Goal: Find contact information: Find contact information

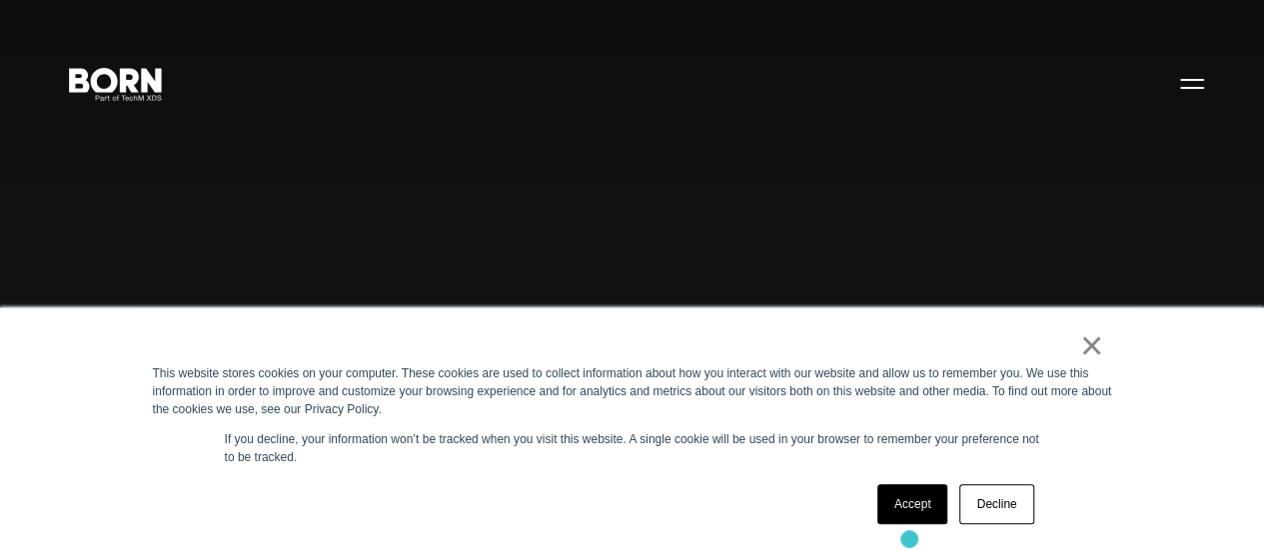
click at [909, 540] on div "× This website stores cookies on your computer. These cookies are used to colle…" at bounding box center [632, 430] width 999 height 242
click at [901, 514] on link "Accept" at bounding box center [912, 505] width 71 height 40
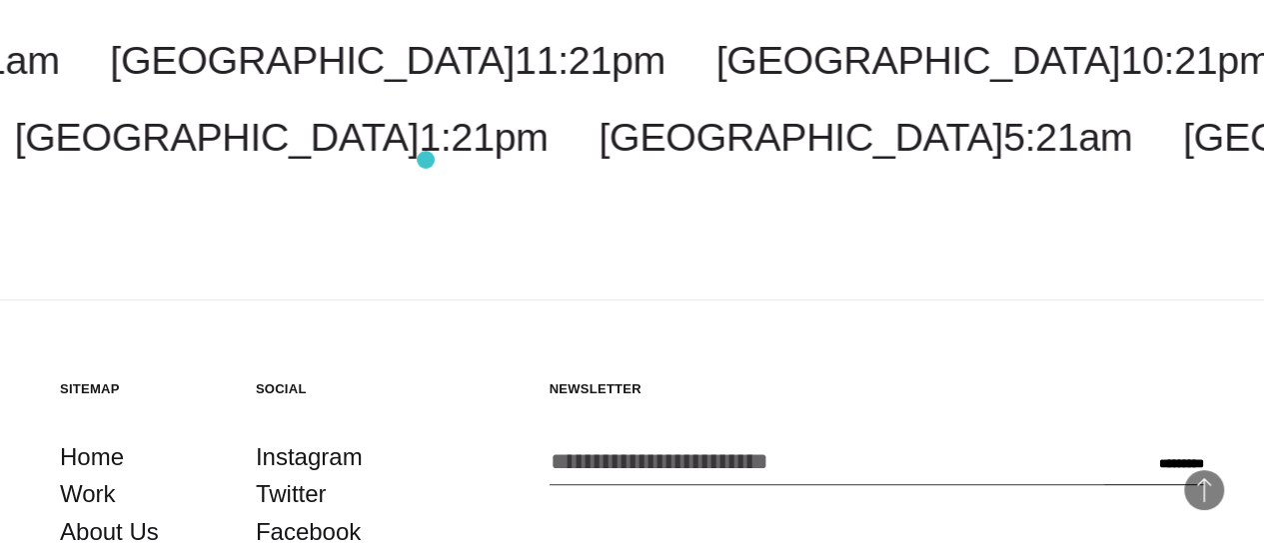
scroll to position [4388, 0]
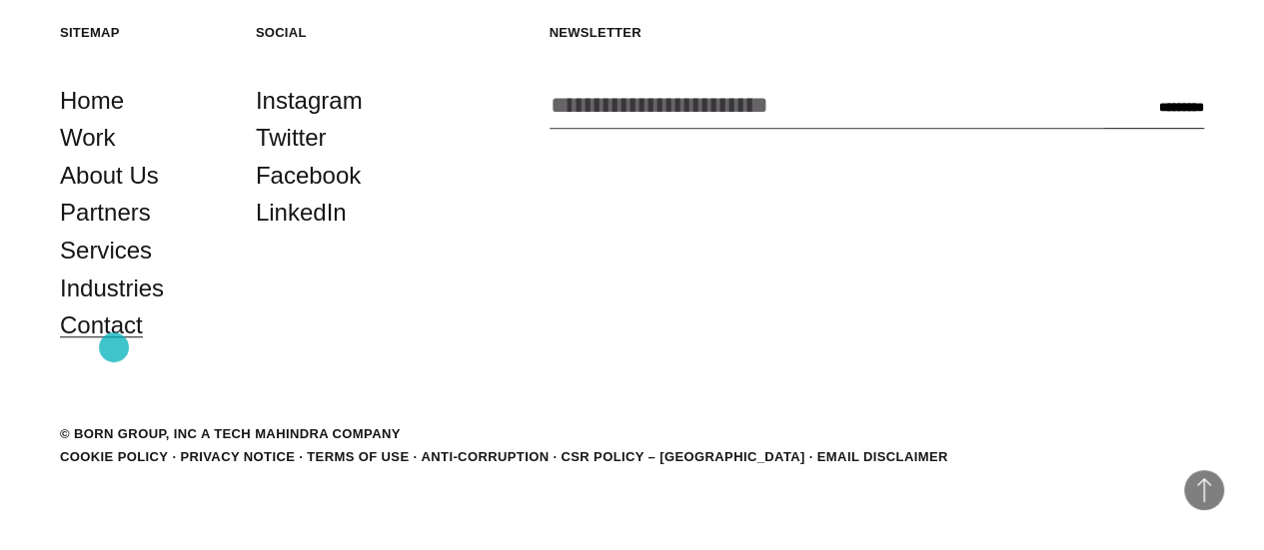
click at [114, 345] on link "Contact" at bounding box center [101, 326] width 83 height 38
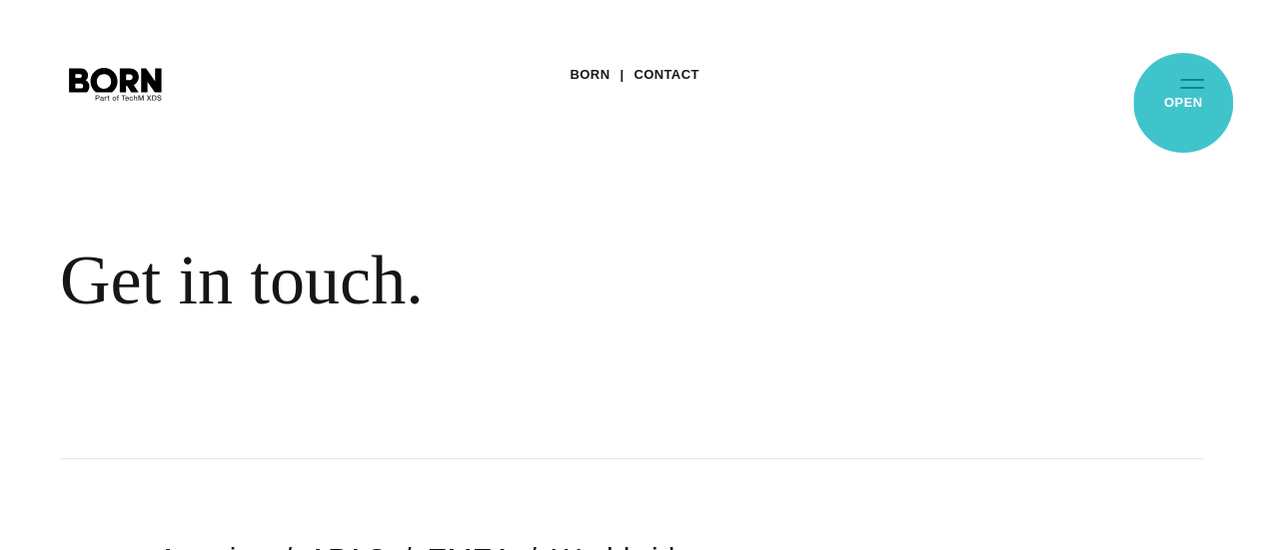
click at [1183, 103] on button "Primary Menu" at bounding box center [1192, 83] width 48 height 42
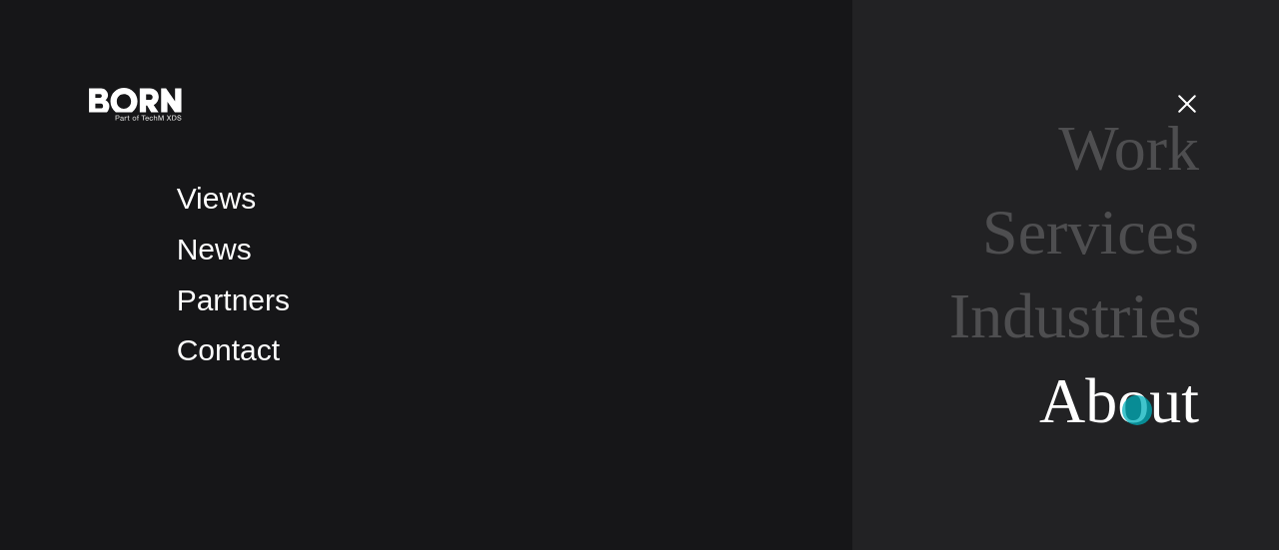
click at [1137, 411] on link "About" at bounding box center [1119, 401] width 160 height 71
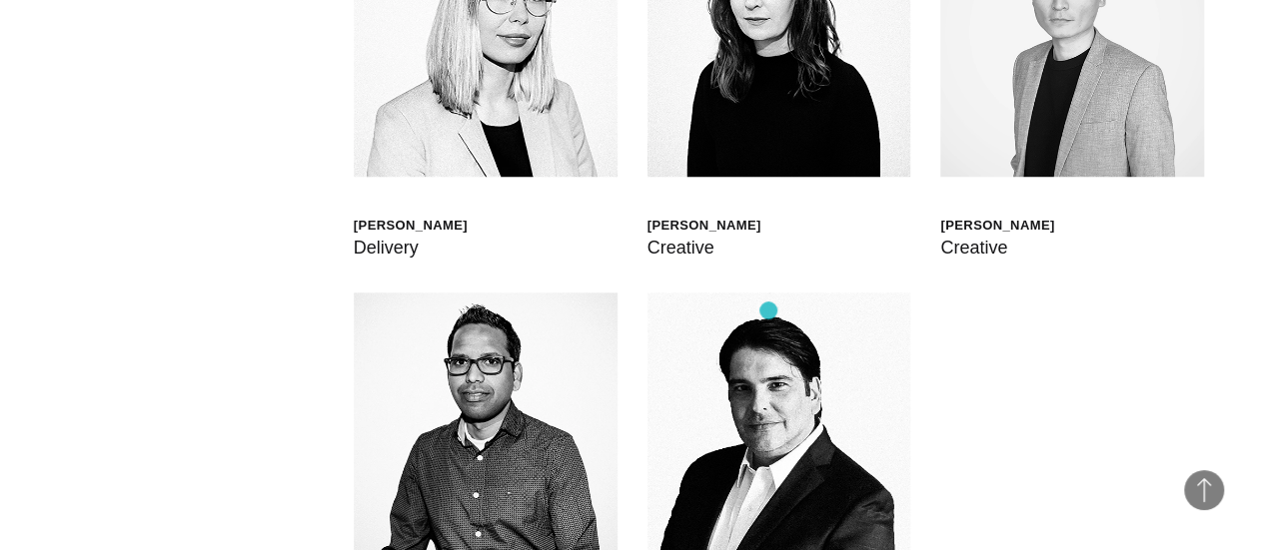
scroll to position [4614, 0]
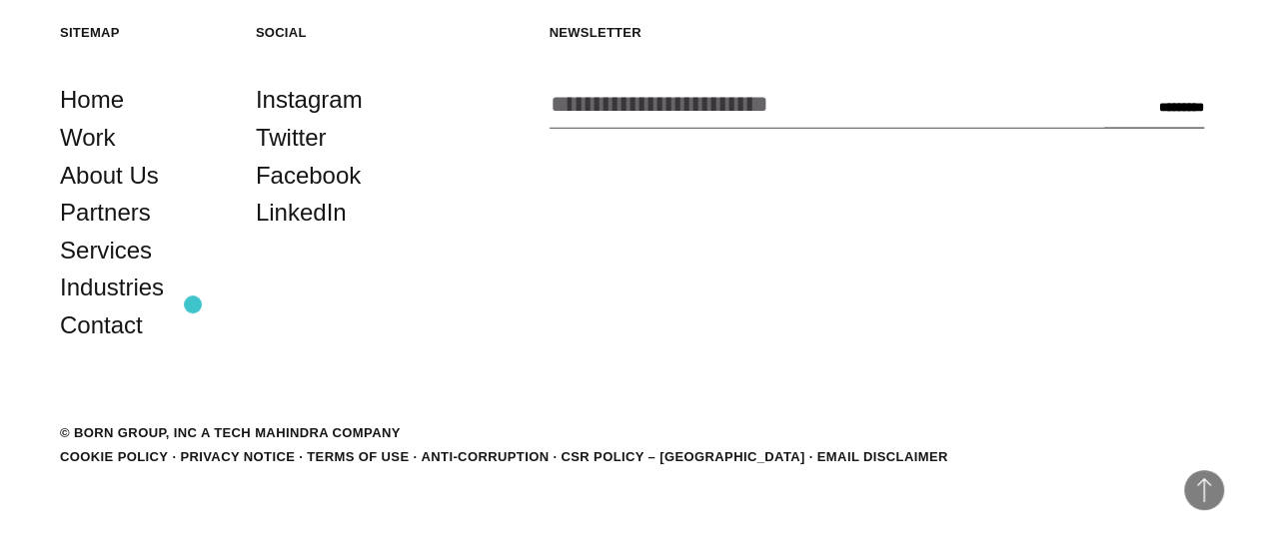
scroll to position [6178, 0]
click at [101, 345] on link "Contact" at bounding box center [101, 326] width 83 height 38
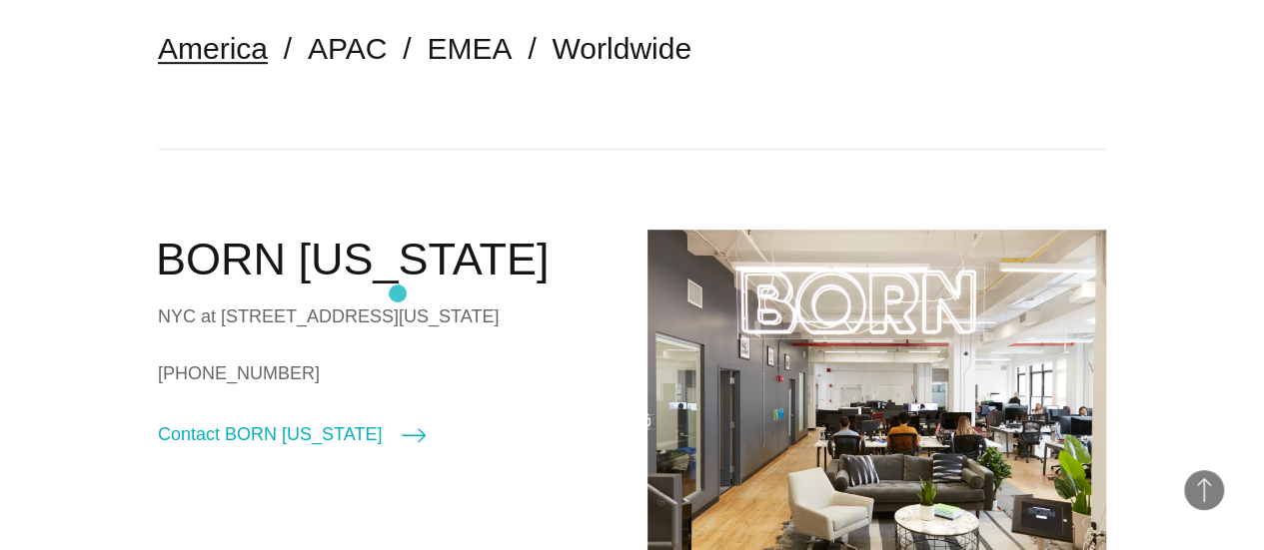
scroll to position [371, 0]
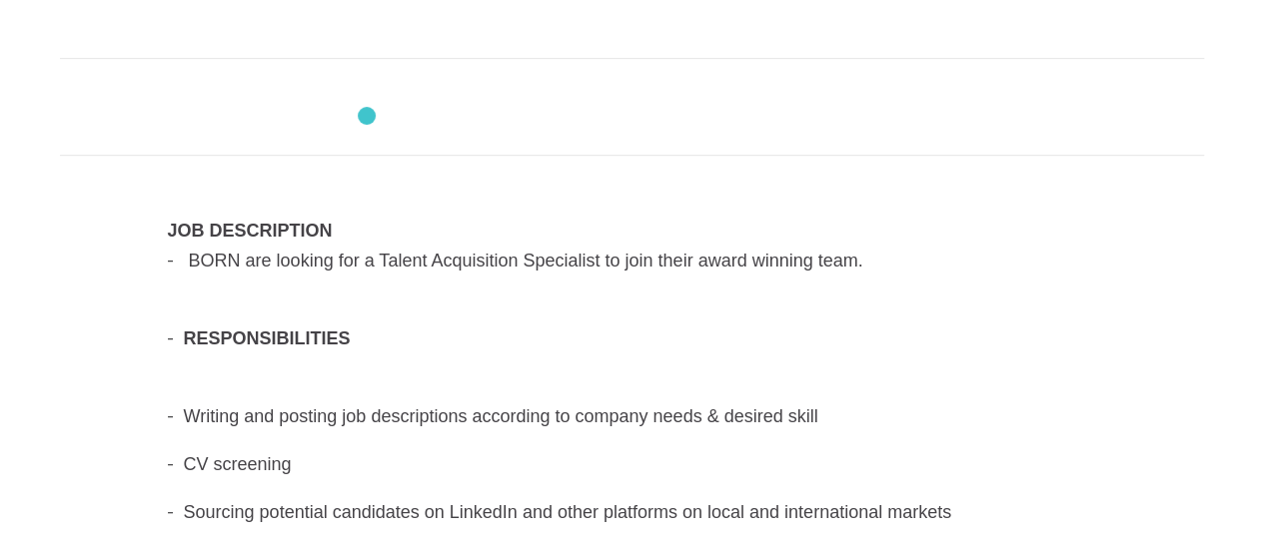
scroll to position [422, 0]
